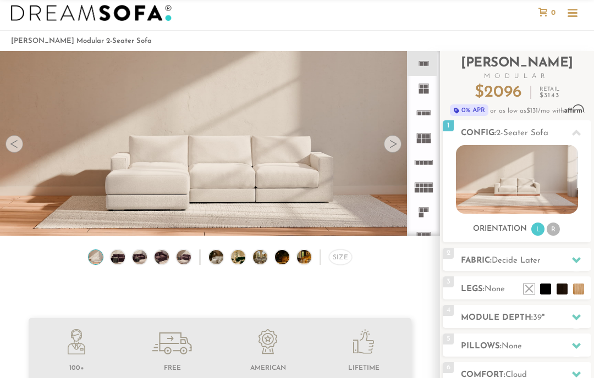
click at [574, 290] on li at bounding box center [578, 289] width 11 height 11
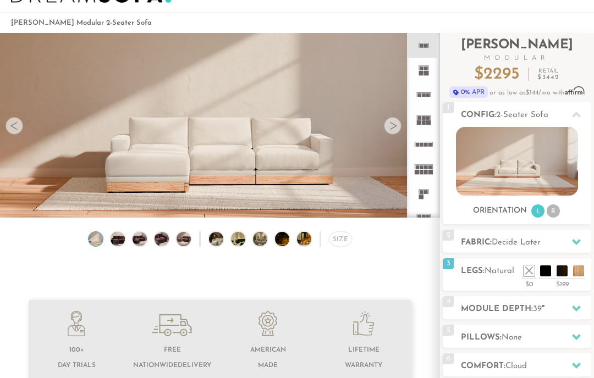
scroll to position [38, 0]
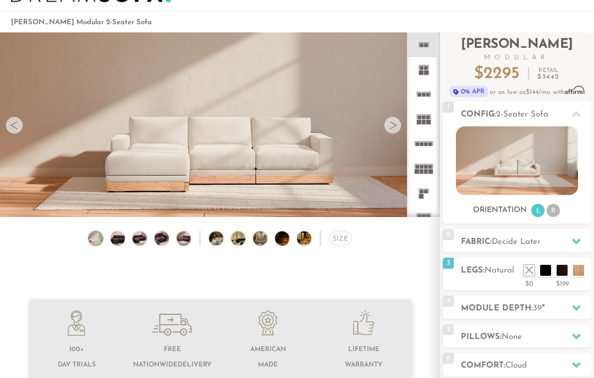
click at [540, 271] on li at bounding box center [545, 270] width 11 height 11
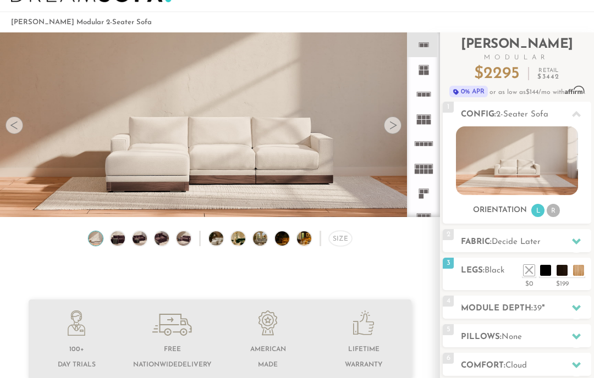
click at [563, 267] on li at bounding box center [561, 270] width 11 height 11
click at [574, 275] on li at bounding box center [578, 270] width 11 height 11
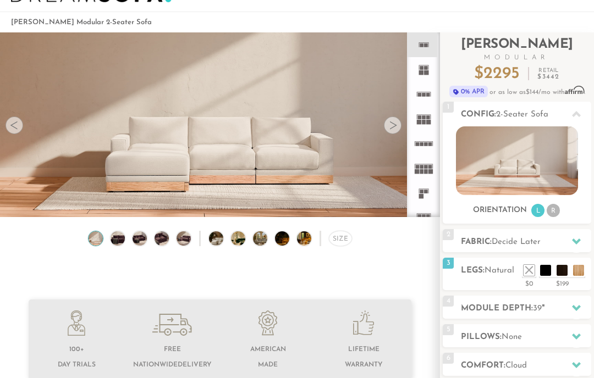
click at [525, 273] on li at bounding box center [528, 270] width 11 height 11
click at [546, 270] on li at bounding box center [545, 270] width 11 height 11
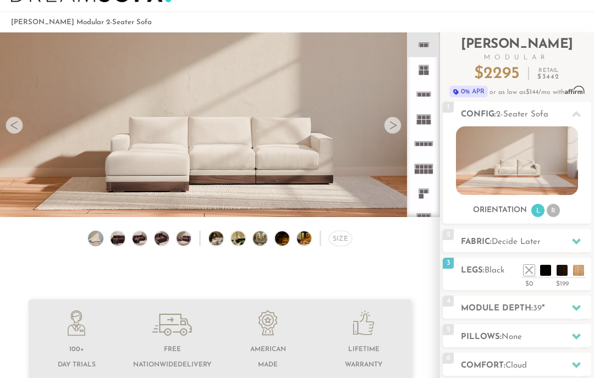
click at [494, 278] on div "3 Legs: Black $0 $199 Nailheads:" at bounding box center [516, 274] width 148 height 32
click at [524, 274] on li at bounding box center [528, 270] width 11 height 11
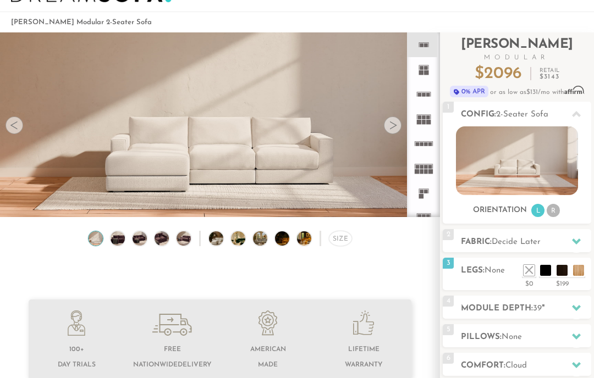
click at [536, 274] on ul at bounding box center [554, 267] width 66 height 16
click at [541, 272] on li at bounding box center [545, 270] width 11 height 11
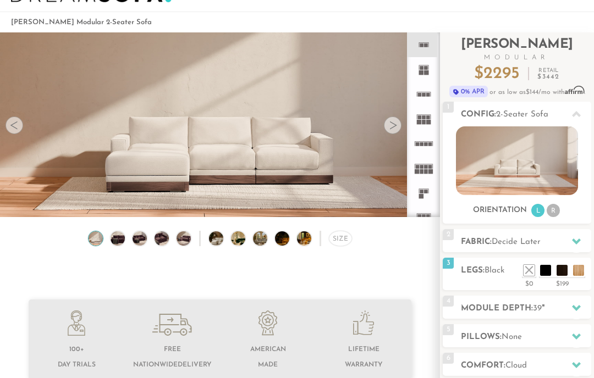
click at [577, 309] on icon at bounding box center [576, 308] width 9 height 6
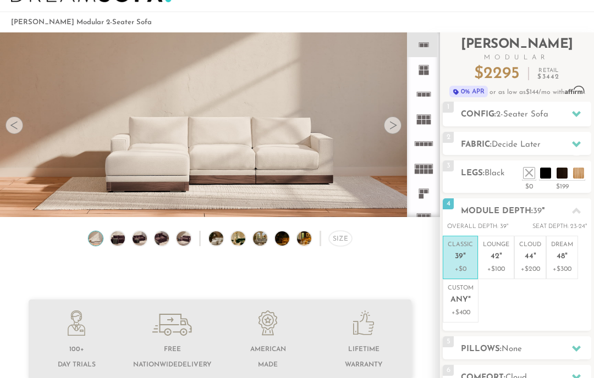
click at [497, 264] on p "+$100" at bounding box center [496, 269] width 26 height 10
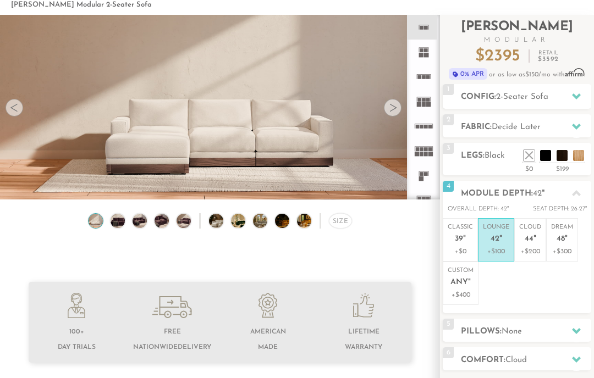
scroll to position [63, 0]
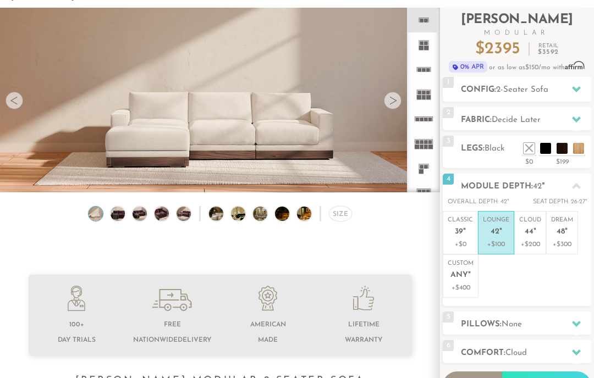
click at [572, 118] on icon at bounding box center [576, 119] width 9 height 9
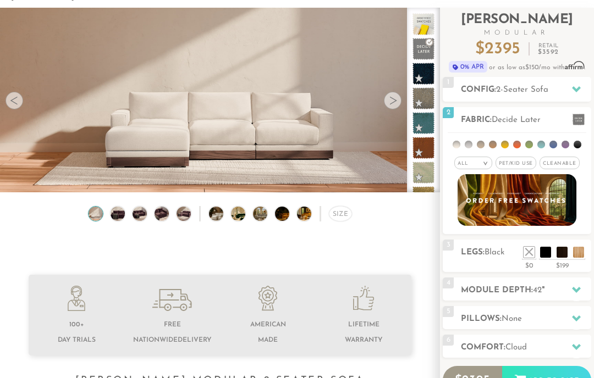
click at [563, 163] on span "Cleanable x" at bounding box center [559, 163] width 40 height 13
click at [516, 167] on span "Pet/Kid Use x" at bounding box center [512, 163] width 41 height 13
click at [541, 144] on li at bounding box center [541, 145] width 8 height 8
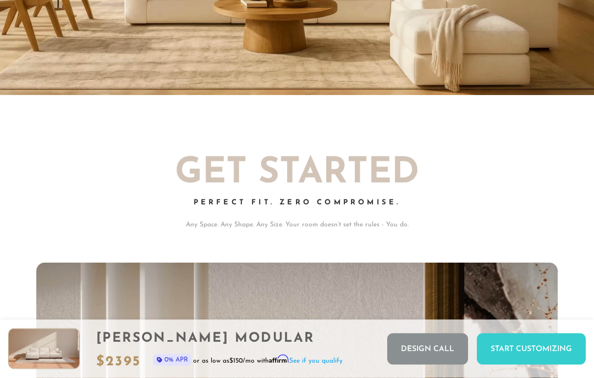
scroll to position [0, 0]
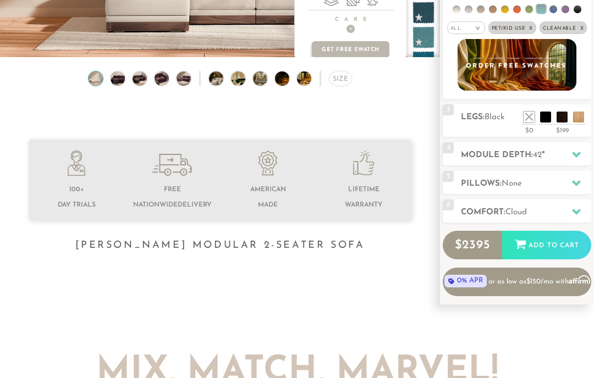
click at [337, 76] on div "Size" at bounding box center [340, 78] width 23 height 15
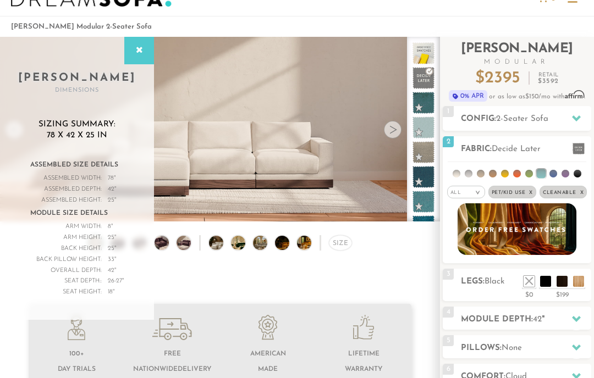
click at [569, 116] on div at bounding box center [576, 118] width 23 height 23
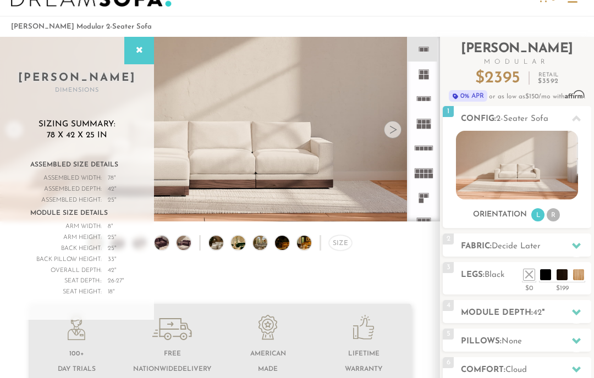
click at [552, 219] on li "R" at bounding box center [552, 214] width 13 height 13
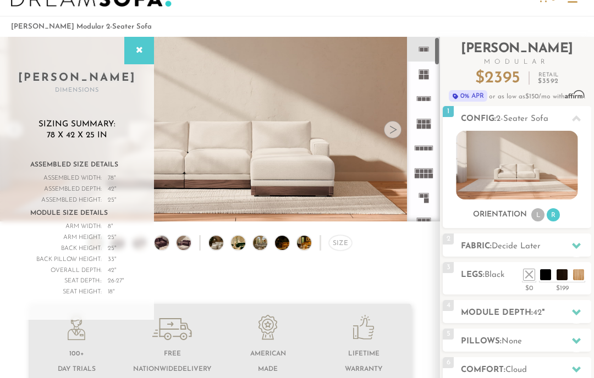
click at [423, 97] on rect at bounding box center [423, 96] width 14 height 1
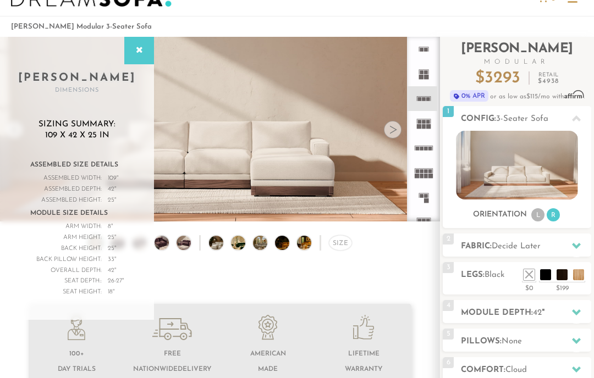
click at [528, 276] on li at bounding box center [528, 274] width 11 height 11
